Goal: Find specific page/section: Find specific page/section

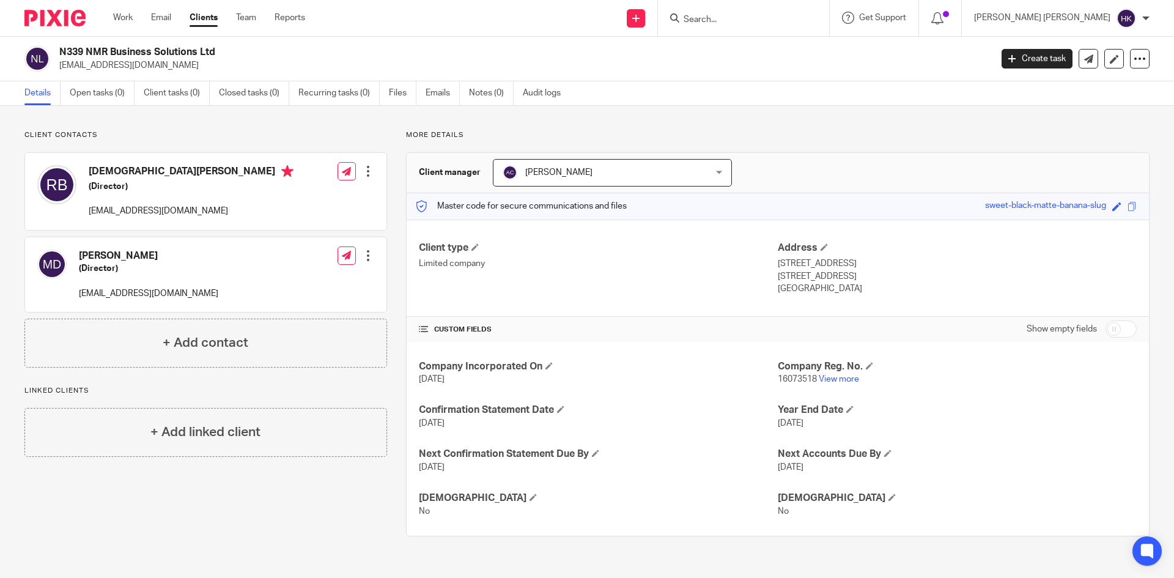
click at [792, 22] on input "Search" at bounding box center [737, 20] width 110 height 11
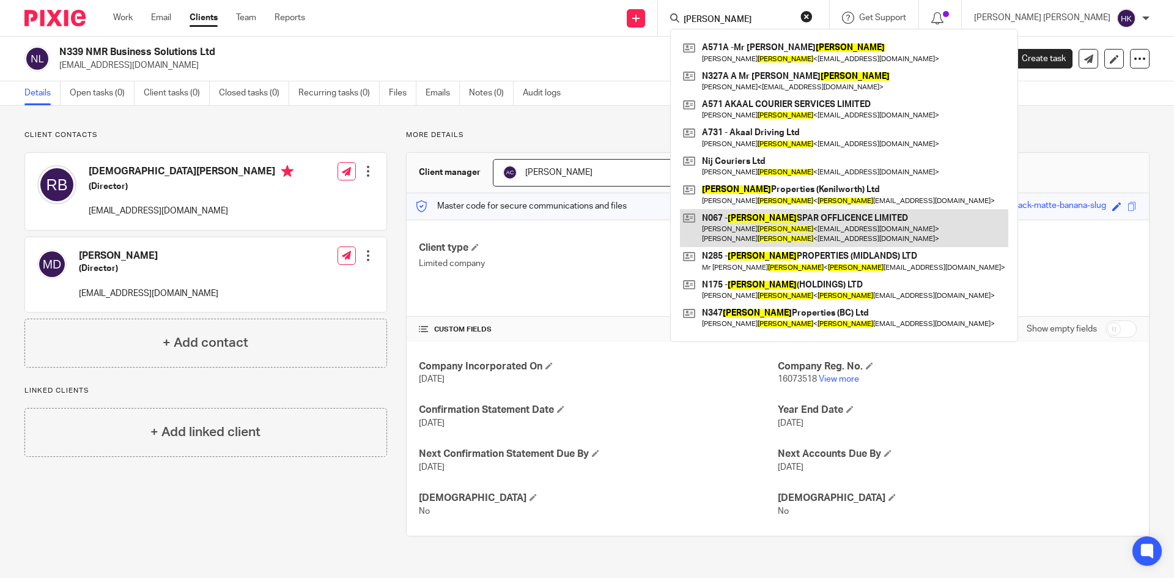
type input "[PERSON_NAME]"
click at [907, 232] on link at bounding box center [844, 228] width 328 height 38
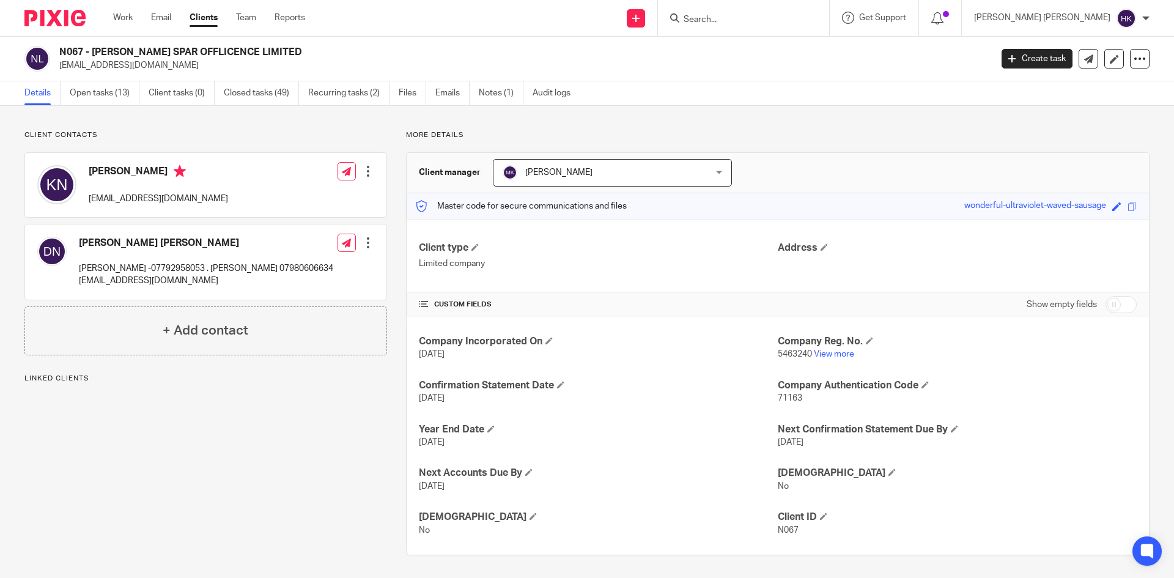
drag, startPoint x: 281, startPoint y: 50, endPoint x: 58, endPoint y: 44, distance: 222.6
click at [58, 44] on div "N067 - NIJJER SPAR OFFLICENCE LIMITED kamnijjer@hotmail.co.uk Create task Updat…" at bounding box center [587, 59] width 1174 height 45
copy h2 "N067 - NIJJER SPAR OFFLICENCE LIMITED"
drag, startPoint x: 296, startPoint y: 45, endPoint x: 289, endPoint y: 48, distance: 8.8
click at [296, 45] on div "N067 - NIJJER SPAR OFFLICENCE LIMITED kamnijjer@hotmail.co.uk Create task Updat…" at bounding box center [587, 59] width 1174 height 45
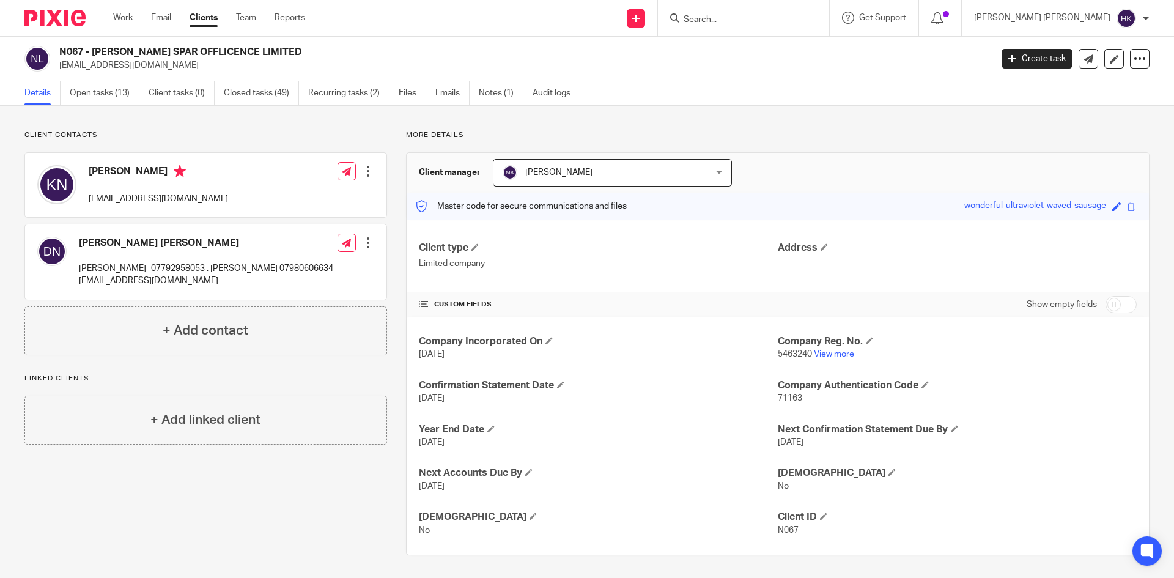
drag, startPoint x: 260, startPoint y: 53, endPoint x: 92, endPoint y: 51, distance: 168.1
click at [92, 51] on h2 "N067 - NIJJER SPAR OFFLICENCE LIMITED" at bounding box center [428, 52] width 739 height 13
copy h2 "NIJJER SPAR OFFLICENCE LIMITED"
